Goal: Transaction & Acquisition: Purchase product/service

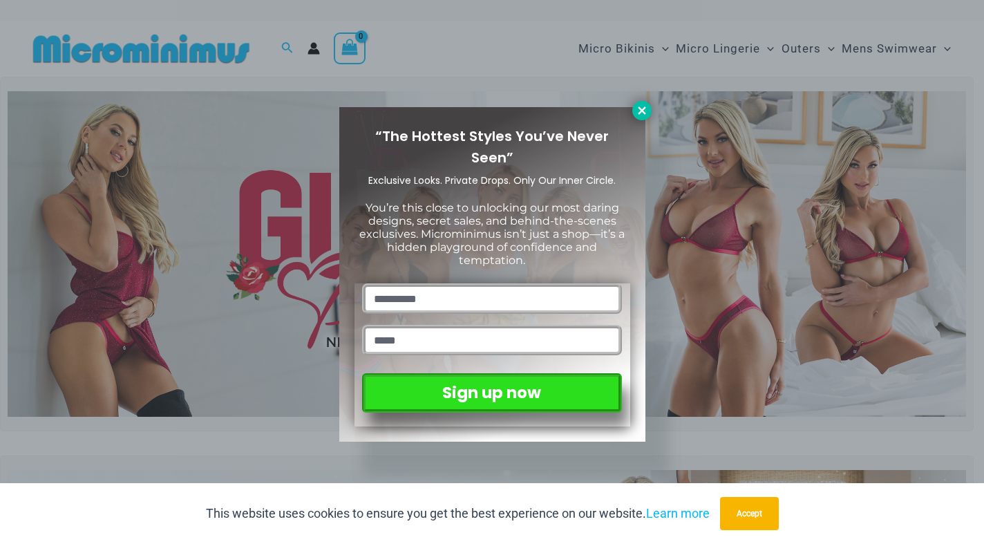
click at [640, 112] on icon at bounding box center [642, 110] width 8 height 8
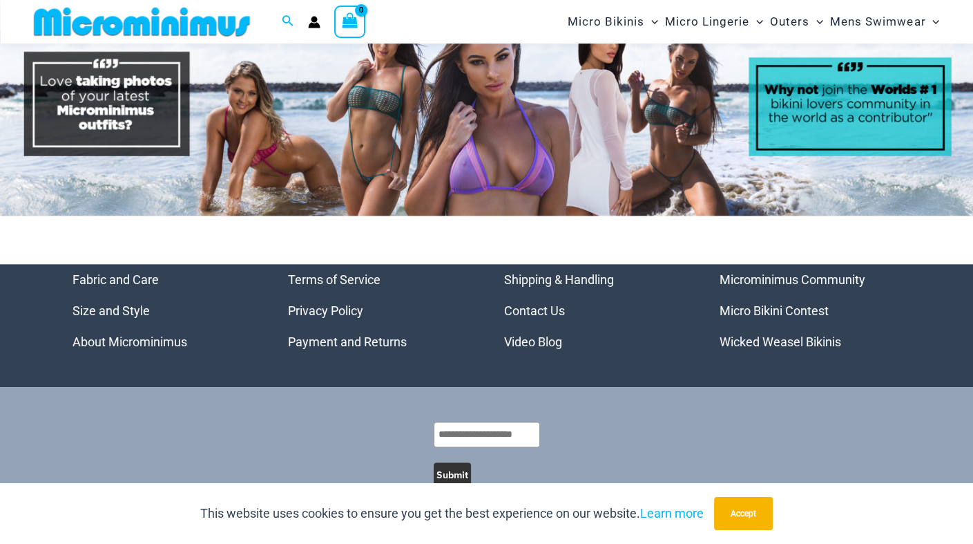
scroll to position [6416, 0]
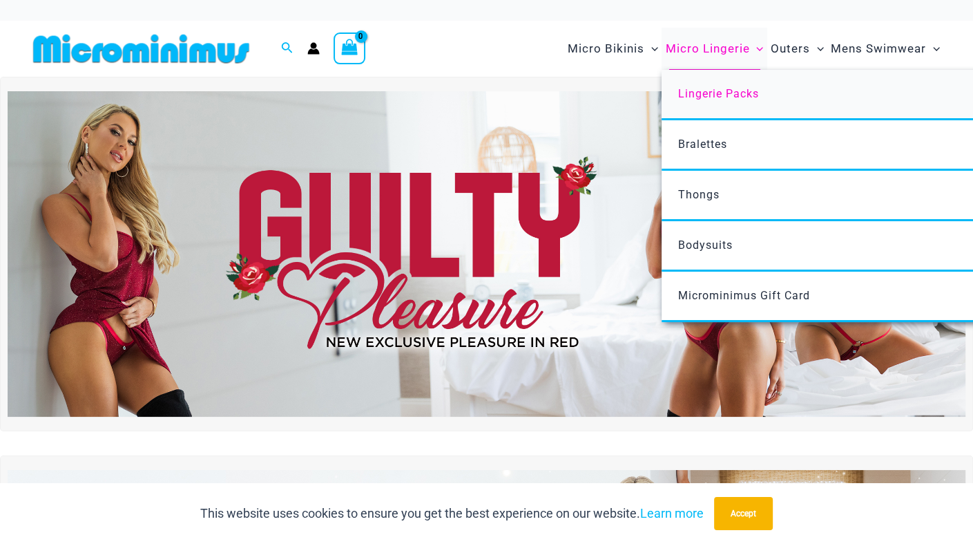
click at [705, 93] on span "Lingerie Packs" at bounding box center [718, 93] width 81 height 13
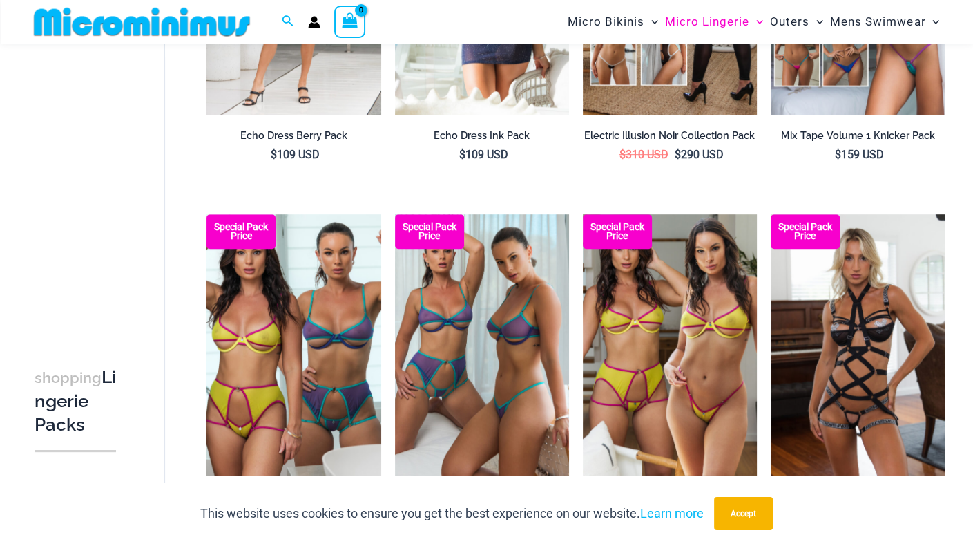
scroll to position [867, 0]
